Goal: Register for event/course

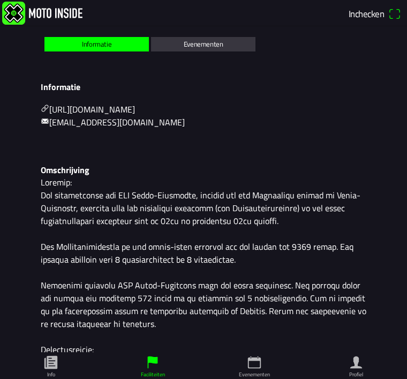
scroll to position [174, 0]
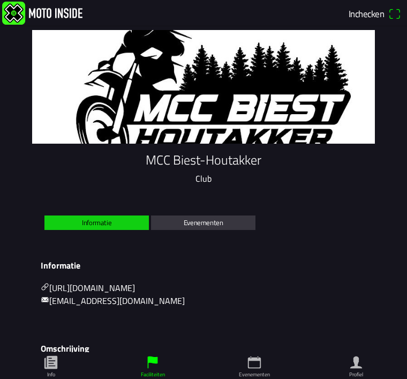
click at [117, 230] on span "Informatie" at bounding box center [97, 222] width 92 height 14
click at [111, 230] on span "Informatie" at bounding box center [97, 222] width 92 height 14
click at [0, 0] on slot "Evenementen" at bounding box center [0, 0] width 0 height 0
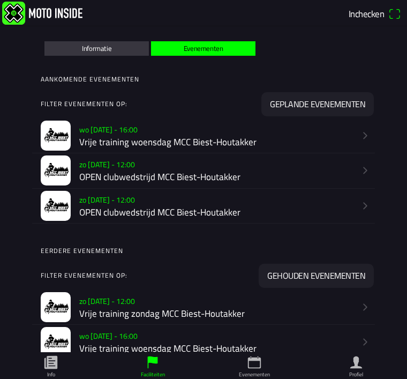
scroll to position [176, 0]
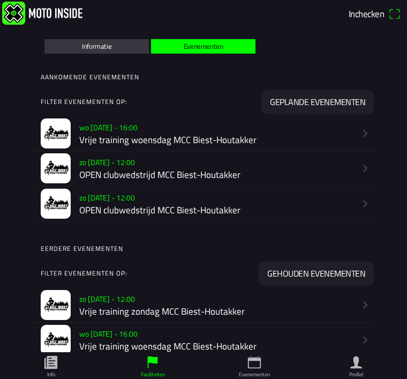
click at [330, 145] on h2 "Vrije training woensdag MCC Biest-Houtakker" at bounding box center [217, 139] width 276 height 11
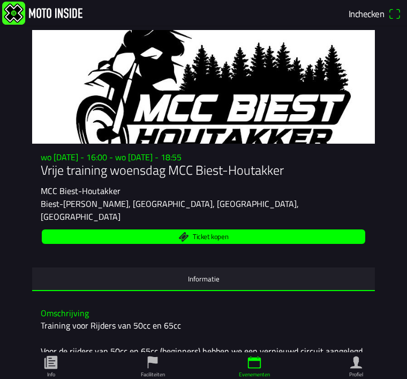
click at [312, 144] on div at bounding box center [203, 87] width 343 height 114
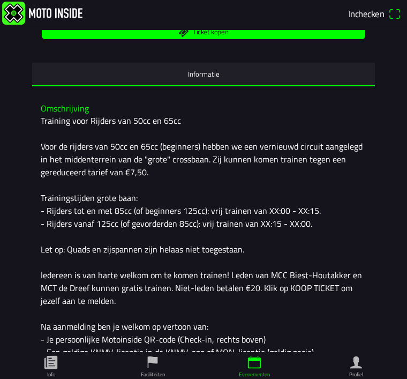
scroll to position [207, 0]
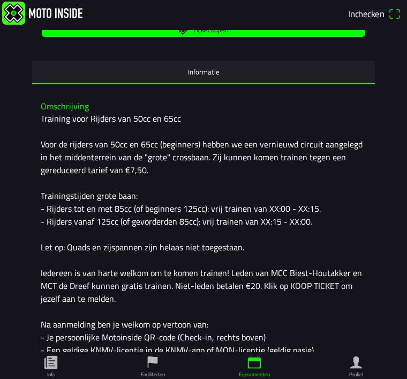
click at [200, 69] on ion-label "Informatie" at bounding box center [204, 72] width 32 height 12
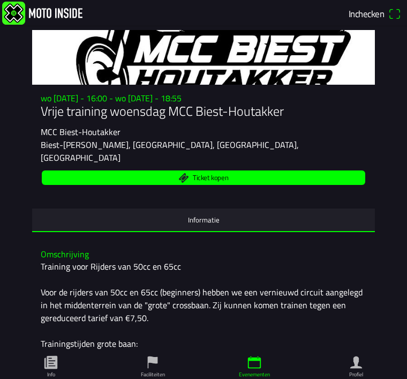
scroll to position [26, 0]
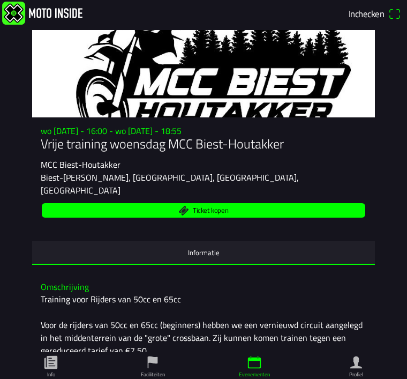
click at [213, 207] on span "Ticket kopen" at bounding box center [210, 210] width 35 height 7
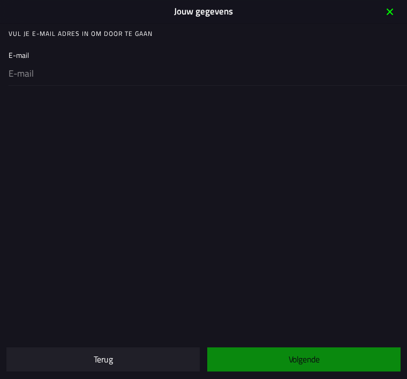
click at [397, 6] on icon "close" at bounding box center [389, 11] width 17 height 17
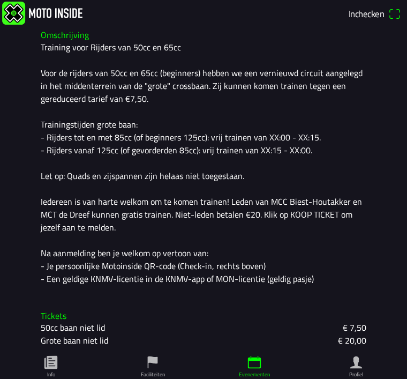
scroll to position [278, 0]
click at [79, 31] on h3 "Omschrijving" at bounding box center [204, 35] width 326 height 10
click at [69, 35] on h3 "Omschrijving" at bounding box center [204, 35] width 326 height 10
click at [377, 20] on span "Inchecken" at bounding box center [366, 13] width 35 height 14
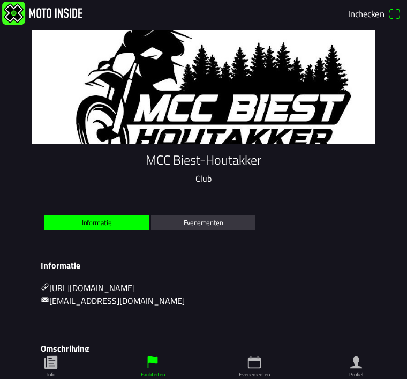
click at [288, 124] on div at bounding box center [203, 87] width 343 height 114
click at [302, 119] on div at bounding box center [203, 87] width 343 height 114
click at [310, 118] on div at bounding box center [203, 87] width 343 height 114
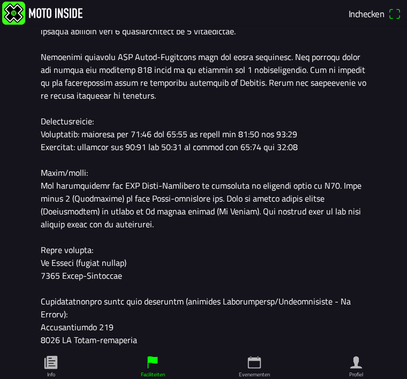
scroll to position [406, 0]
